Goal: Contribute content: Add original content to the website for others to see

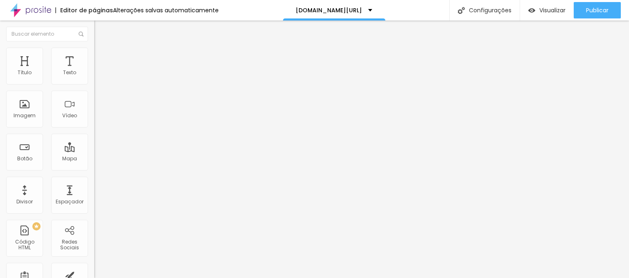
click at [94, 169] on input "[URL][DOMAIN_NAME]" at bounding box center [143, 165] width 98 height 8
paste input "[DOMAIN_NAME][URL]"
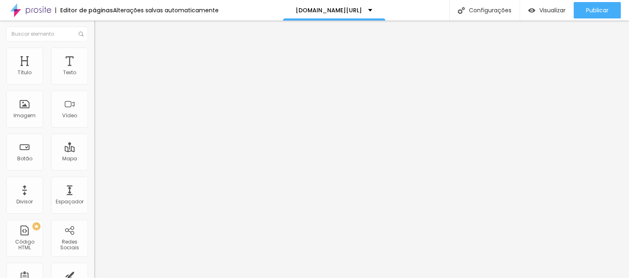
type input "[URL][DOMAIN_NAME]"
click at [94, 169] on input "[URL][DOMAIN_NAME]" at bounding box center [143, 165] width 98 height 8
paste input "[DOMAIN_NAME][URL]"
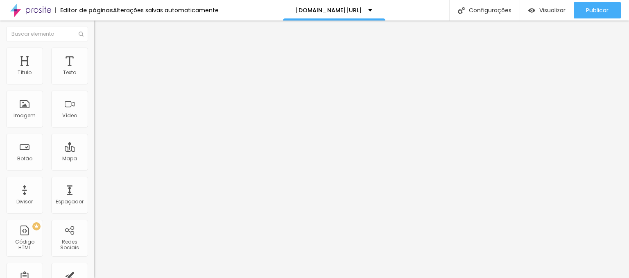
type input "[URL][DOMAIN_NAME]"
click at [94, 208] on div "Editar Botão Conteúdo Estilo Avançado Texto Quero participar Alinhamento Tamanh…" at bounding box center [141, 148] width 94 height 257
click at [99, 77] on input "[DATE] 19:00" at bounding box center [117, 73] width 37 height 8
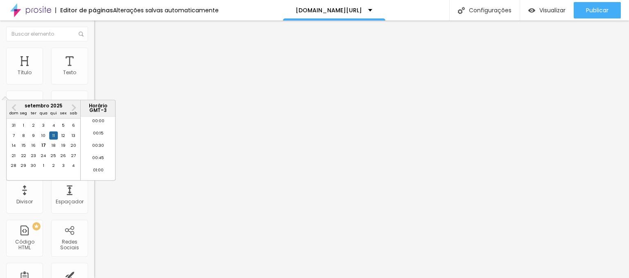
scroll to position [908, 0]
click at [31, 170] on div "30" at bounding box center [33, 165] width 8 height 8
click at [14, 159] on div "21" at bounding box center [13, 155] width 8 height 8
type input "[DATE] 19:00"
click at [99, 148] on li "19:00" at bounding box center [98, 148] width 35 height 12
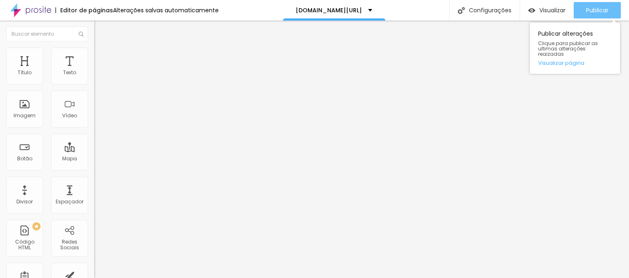
click at [593, 9] on span "Publicar" at bounding box center [597, 10] width 23 height 7
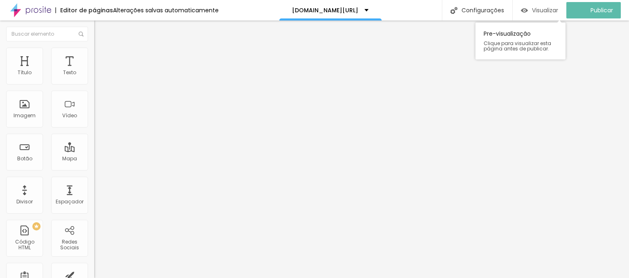
click at [540, 12] on span "Visualizar" at bounding box center [545, 10] width 26 height 7
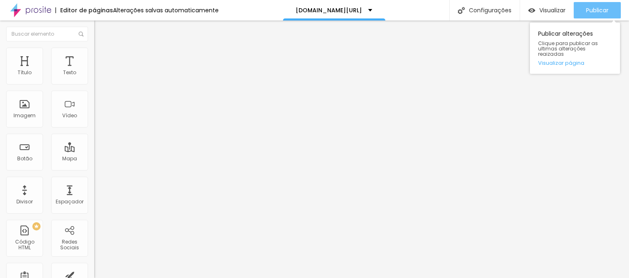
click at [595, 9] on span "Publicar" at bounding box center [597, 10] width 23 height 7
click at [604, 3] on div "Publicar" at bounding box center [597, 10] width 23 height 16
click at [611, 9] on button "Publicar" at bounding box center [597, 10] width 47 height 16
